Goal: Task Accomplishment & Management: Complete application form

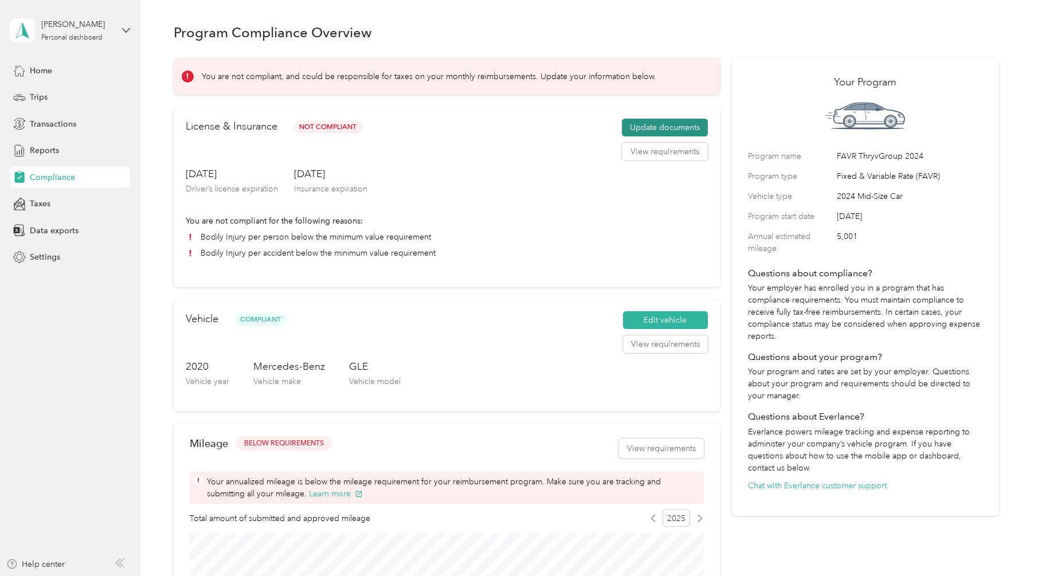
click at [646, 127] on button "Update documents" at bounding box center [665, 128] width 86 height 18
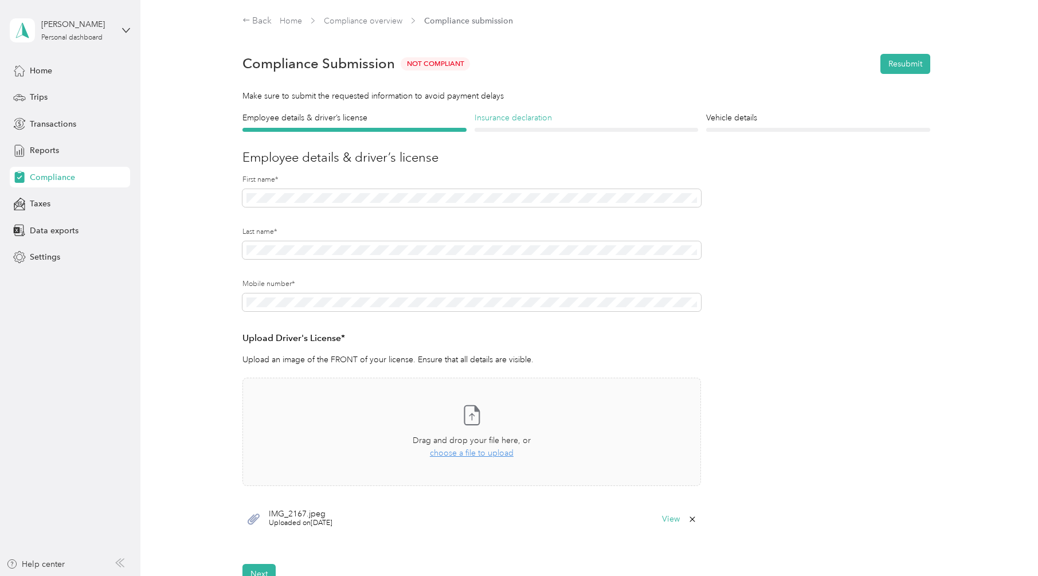
click at [505, 120] on h4 "Insurance declaration" at bounding box center [586, 118] width 224 height 12
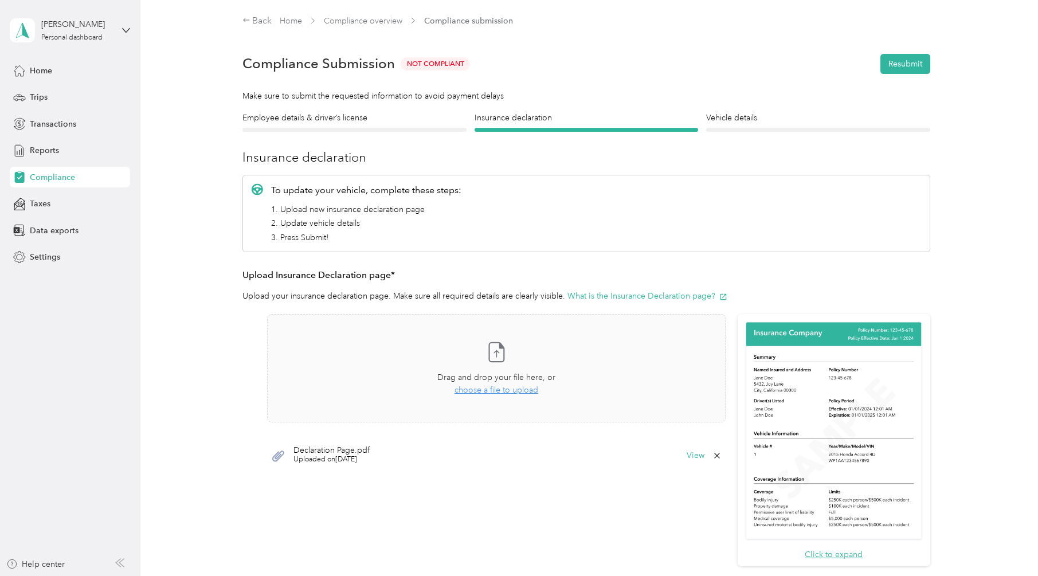
click at [720, 457] on icon at bounding box center [716, 455] width 9 height 9
click at [695, 461] on button "Yes" at bounding box center [691, 463] width 22 height 18
click at [506, 390] on span "choose a file to upload" at bounding box center [496, 390] width 84 height 10
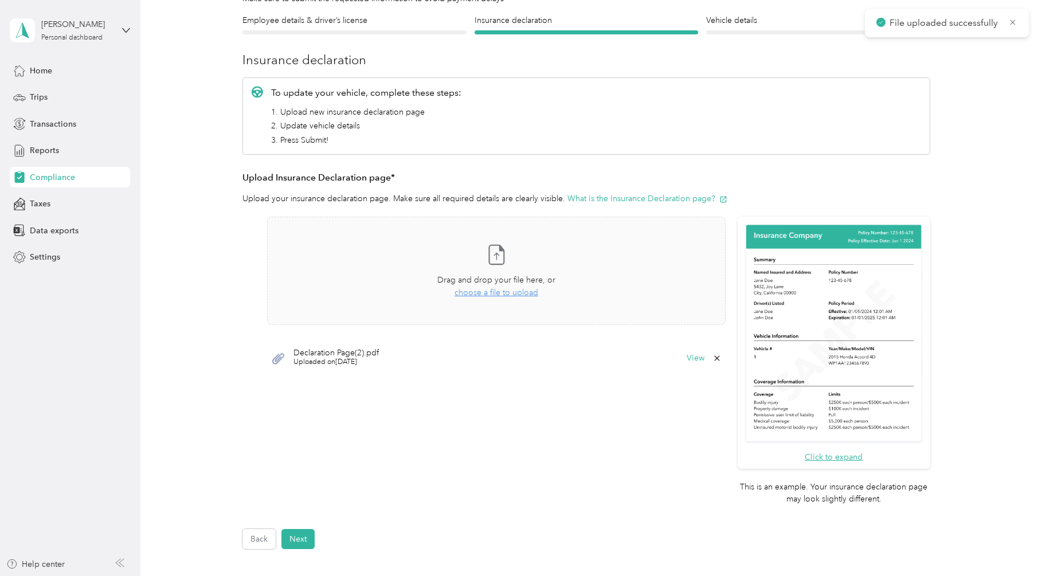
scroll to position [237, 0]
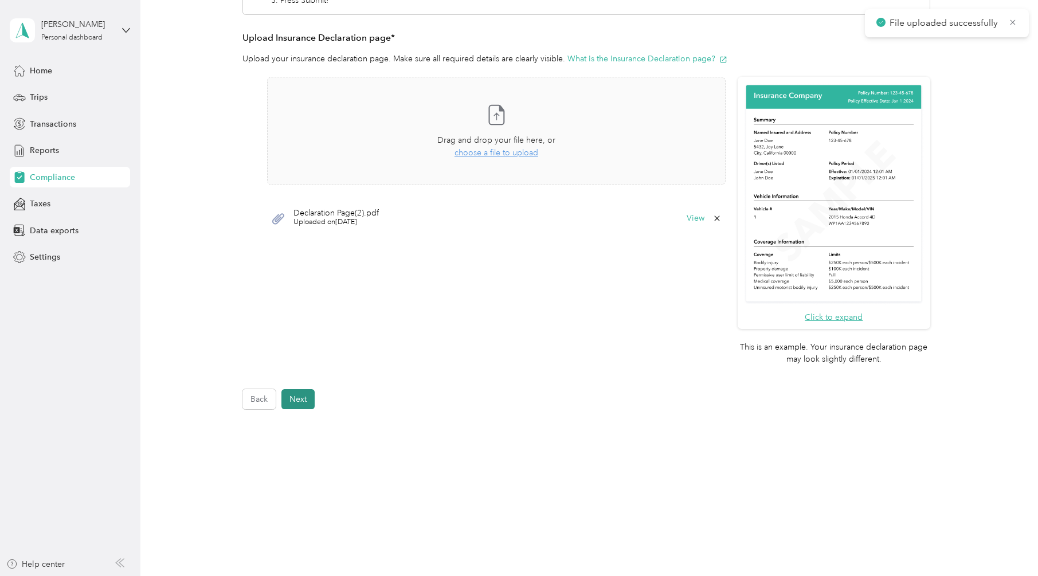
click at [303, 401] on button "Next" at bounding box center [297, 399] width 33 height 20
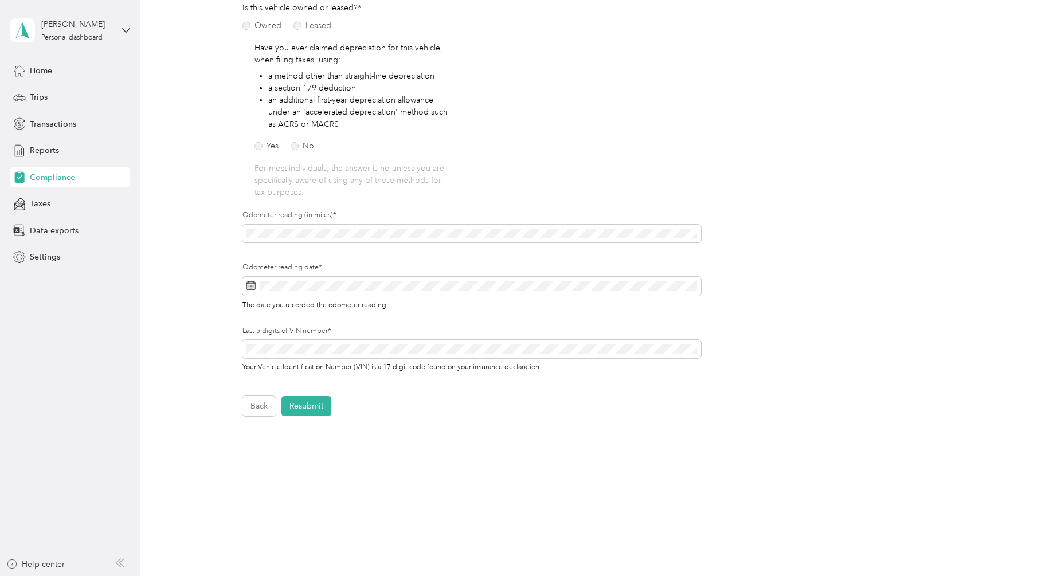
scroll to position [180, 0]
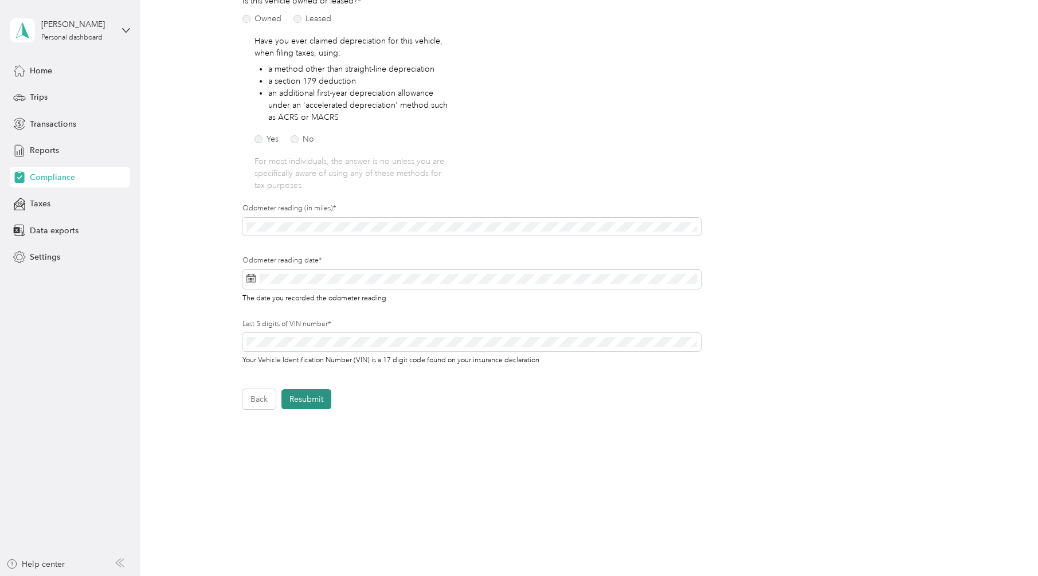
click at [321, 398] on button "Resubmit" at bounding box center [306, 399] width 50 height 20
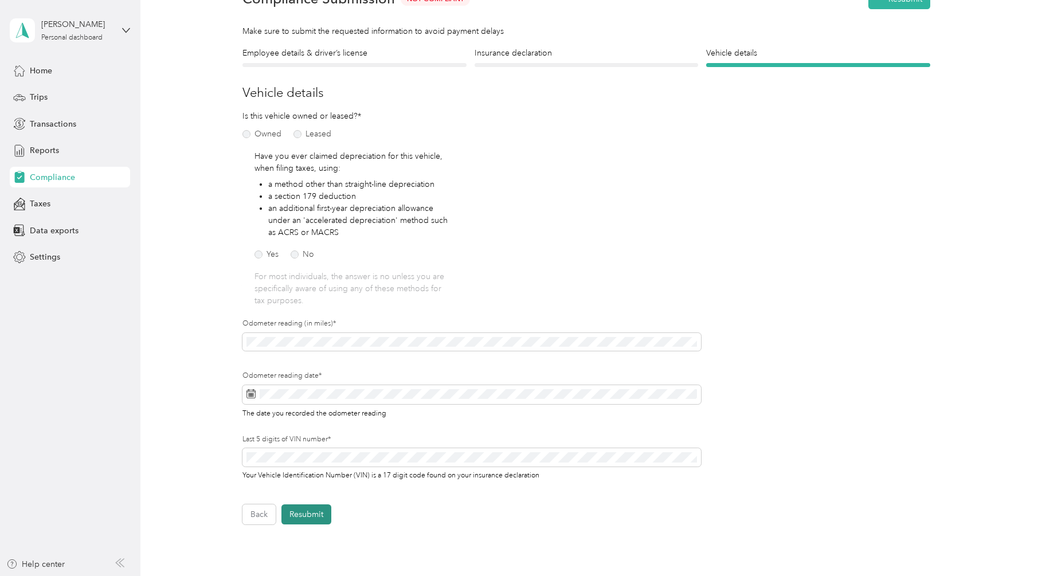
scroll to position [14, 0]
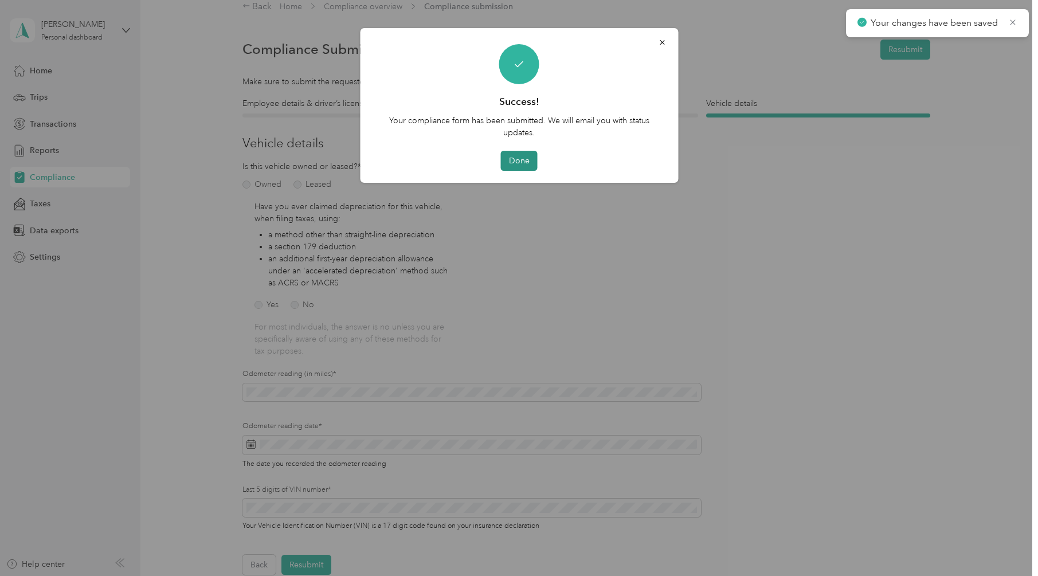
click at [514, 168] on button "Done" at bounding box center [519, 161] width 37 height 20
